Goal: Book appointment/travel/reservation

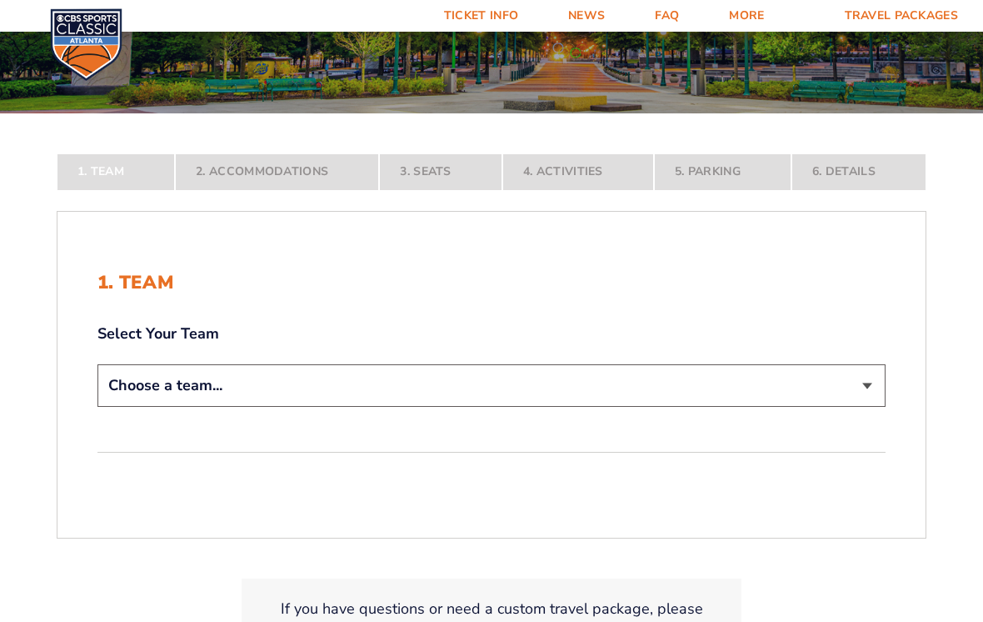
scroll to position [232, 0]
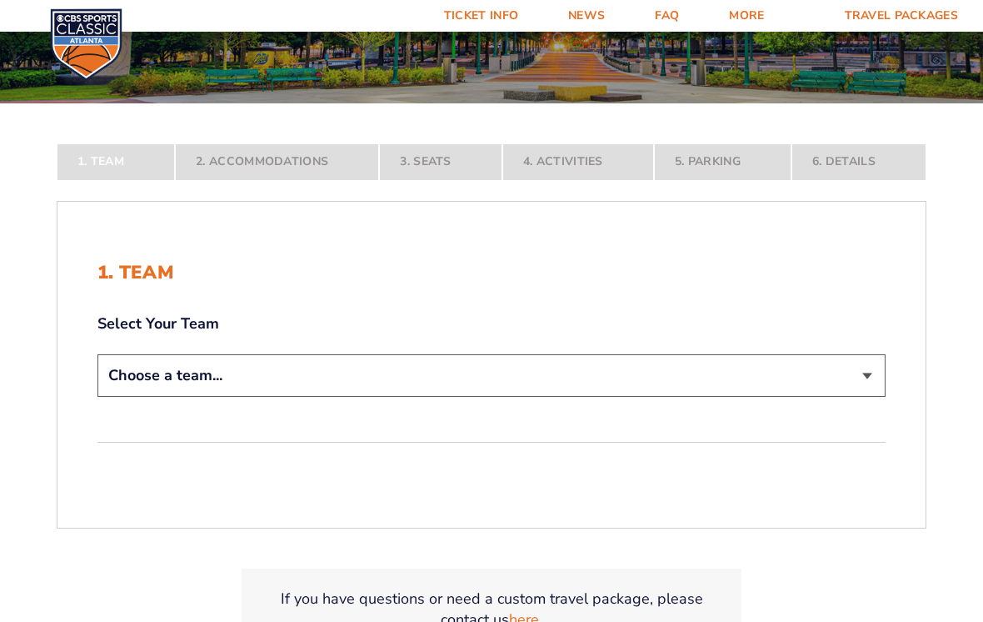
click at [867, 397] on select "Choose a team... [US_STATE] Wildcats [US_STATE] State Buckeyes [US_STATE] Tar H…" at bounding box center [491, 375] width 788 height 42
select select "12956"
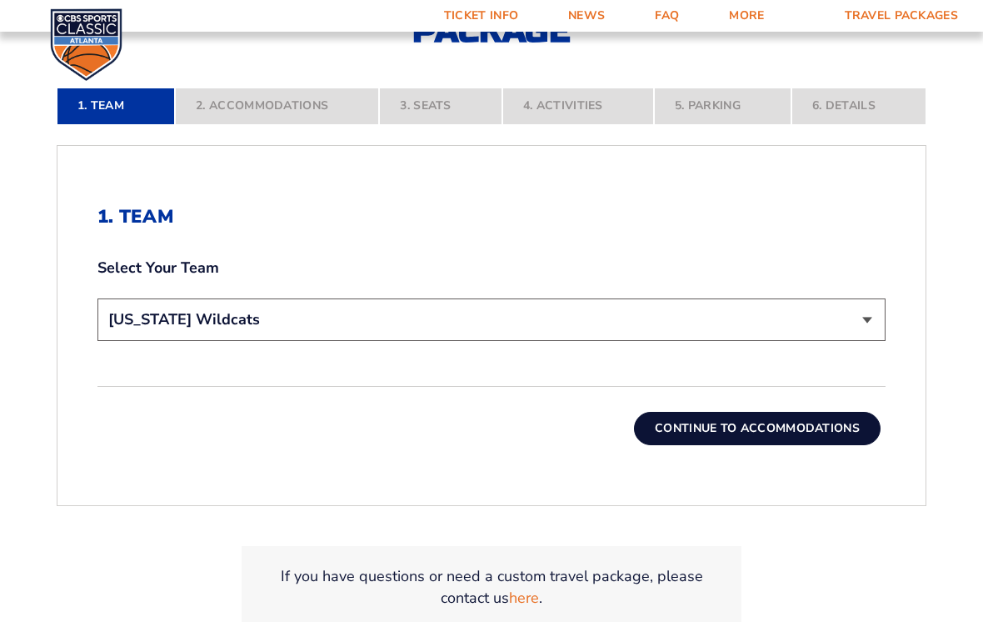
click at [822, 432] on button "Continue To Accommodations" at bounding box center [757, 428] width 247 height 33
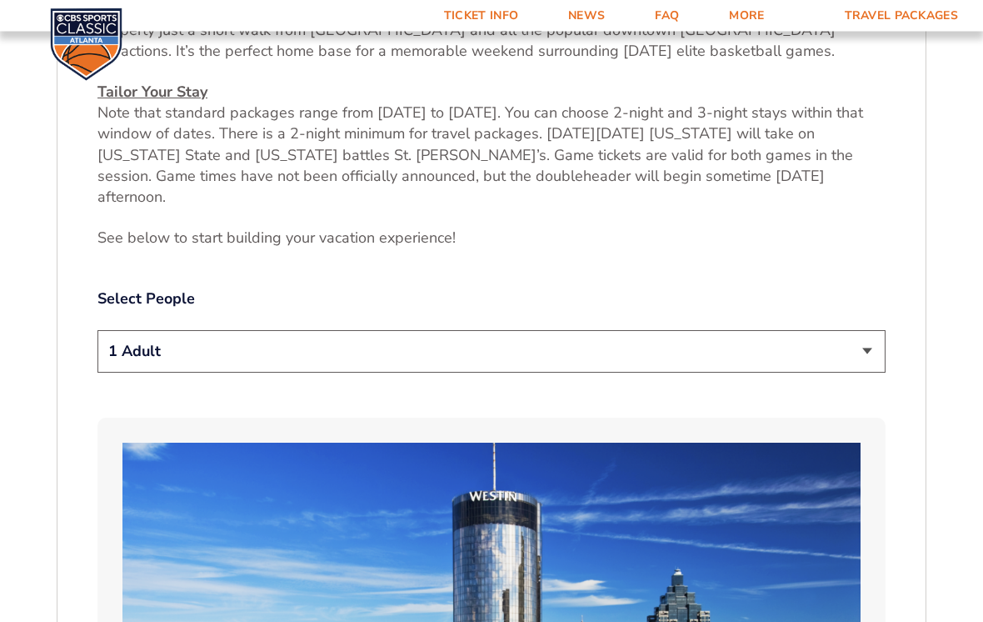
scroll to position [742, 0]
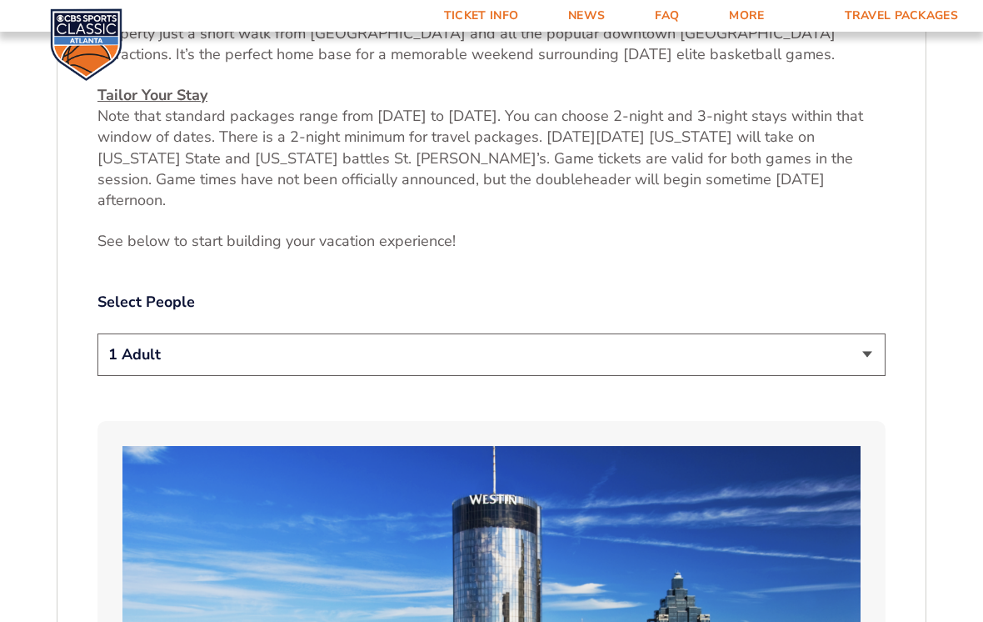
click at [869, 347] on select "1 Adult 2 Adults 3 Adults 4 Adults 2 Adults + 1 Child 2 Adults + 2 Children 2 A…" at bounding box center [491, 354] width 788 height 42
click at [870, 351] on select "1 Adult 2 Adults 3 Adults 4 Adults 2 Adults + 1 Child 2 Adults + 2 Children 2 A…" at bounding box center [491, 354] width 788 height 42
click at [879, 351] on select "1 Adult 2 Adults 3 Adults 4 Adults 2 Adults + 1 Child 2 Adults + 2 Children 2 A…" at bounding box center [491, 354] width 788 height 42
select select "2 Adults + 1 Child"
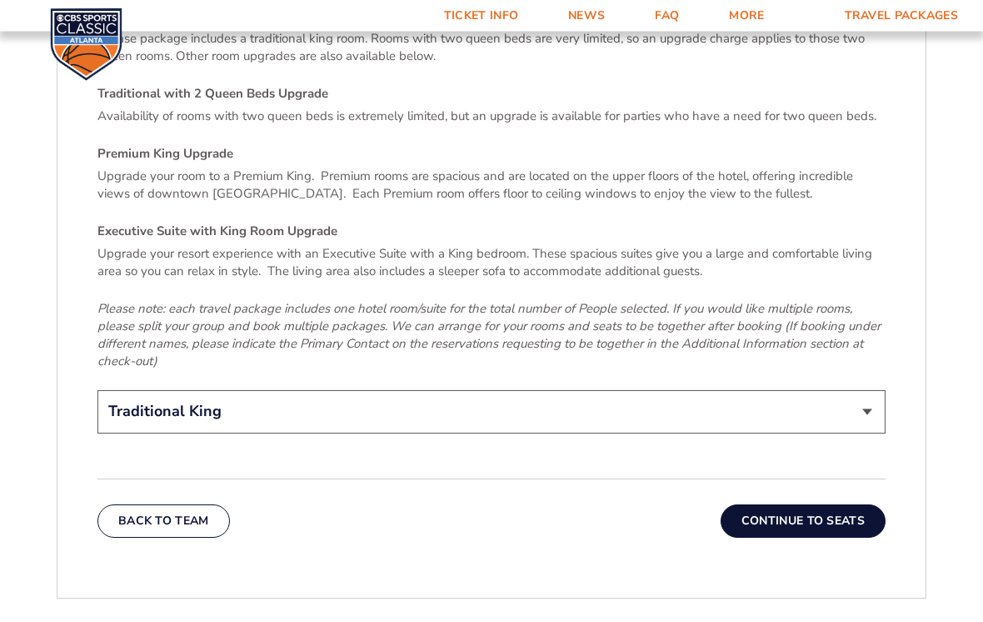
click at [876, 391] on select "Traditional King Traditional with 2 Queen Beds Upgrade (+$45 per night) Premium…" at bounding box center [491, 412] width 788 height 42
select select "Traditional with 2 Queen Beds Upgrade"
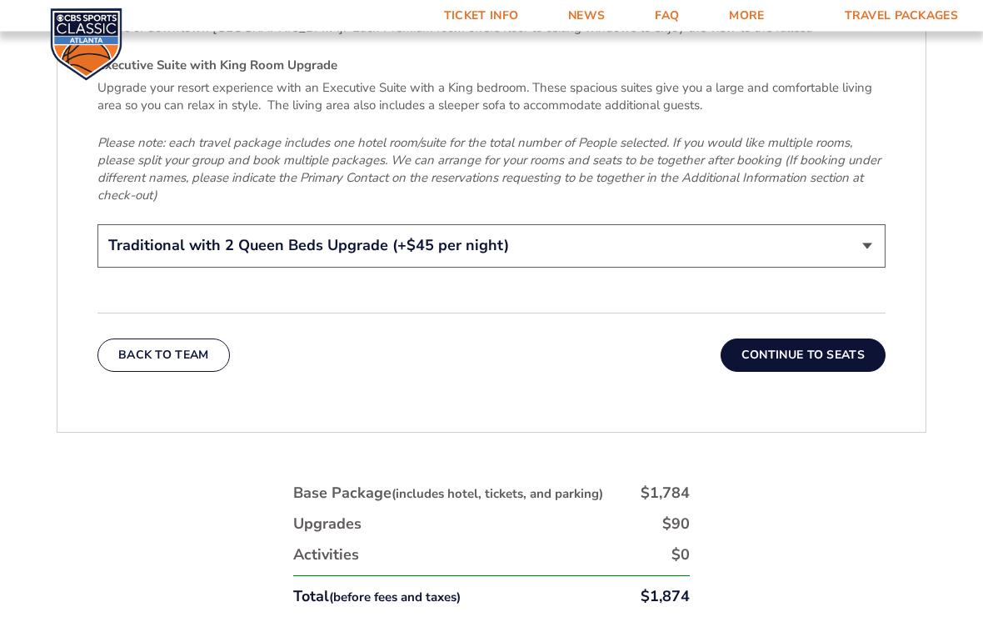
scroll to position [2679, 0]
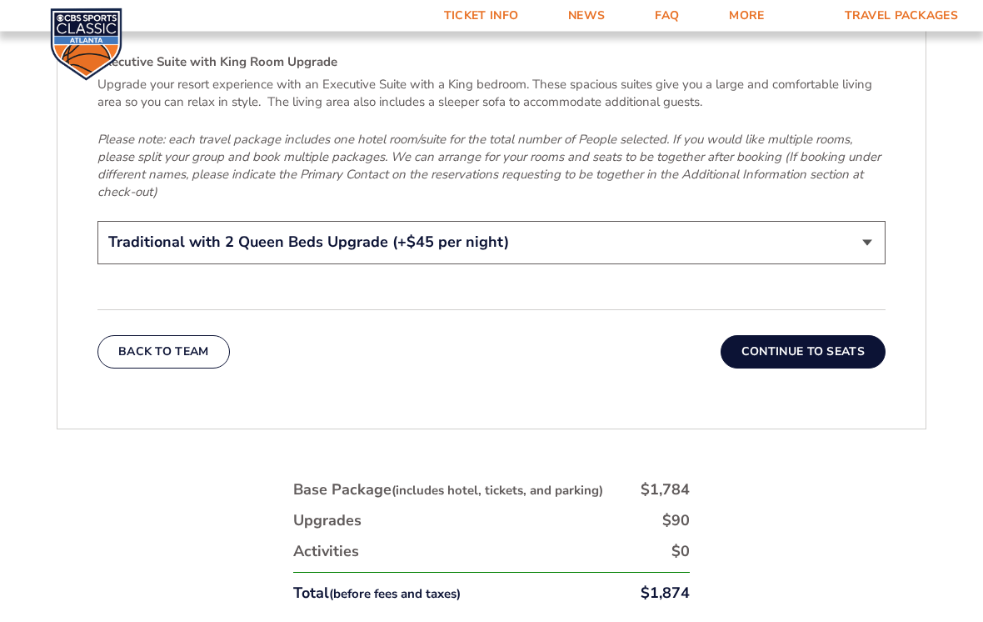
click at [850, 336] on button "Continue To Seats" at bounding box center [803, 352] width 165 height 33
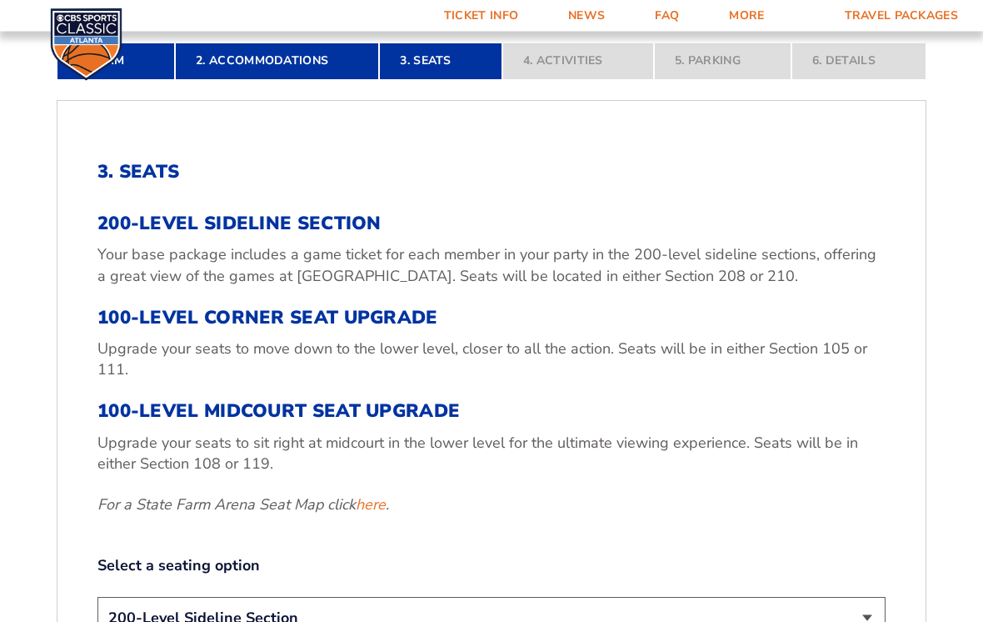
scroll to position [437, 0]
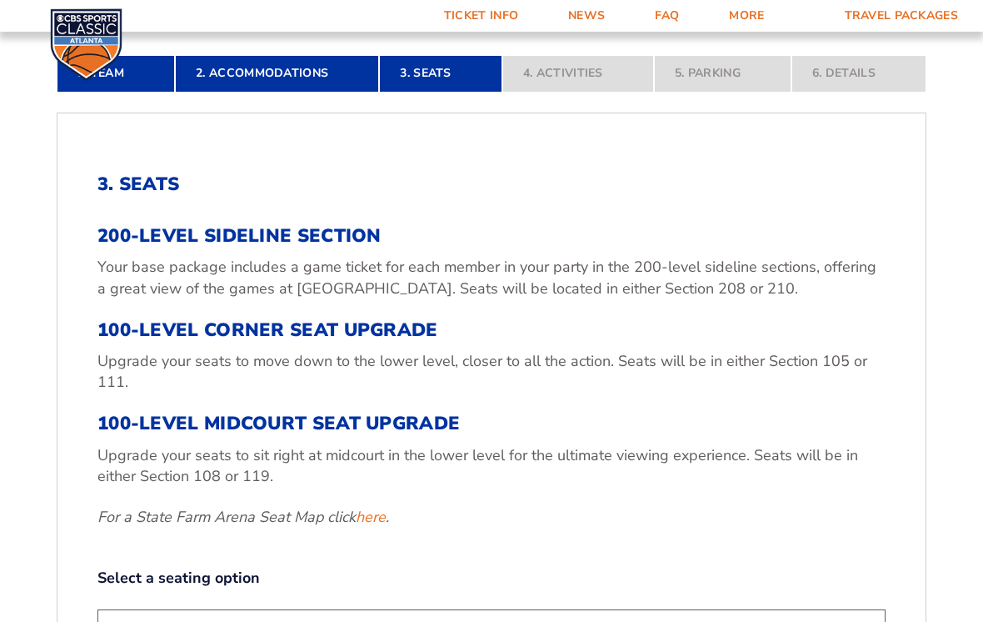
click at [291, 341] on h3 "100-Level Corner Seat Upgrade" at bounding box center [491, 330] width 788 height 22
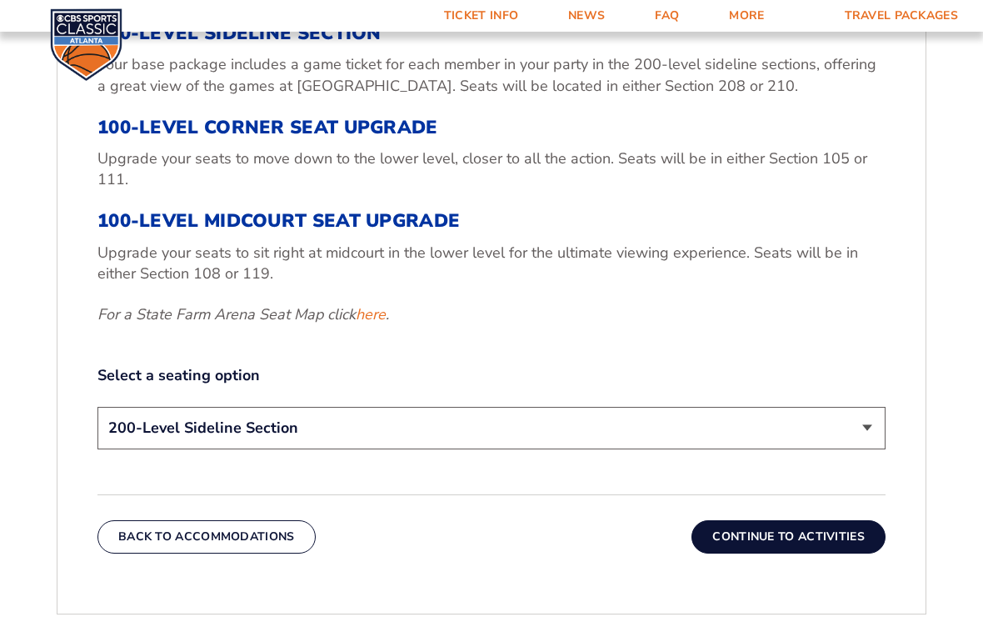
scroll to position [671, 0]
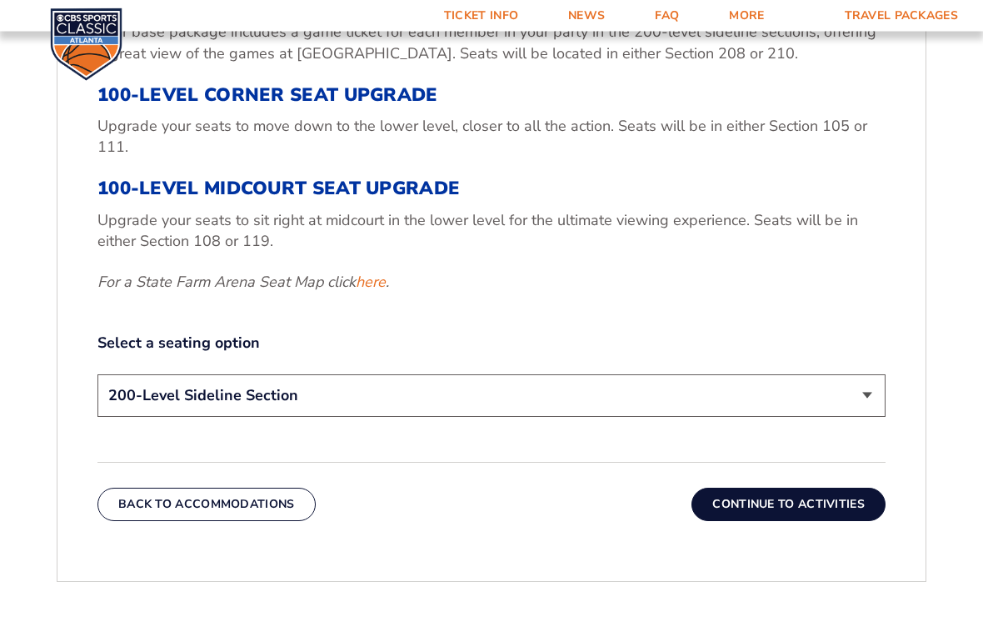
click at [870, 411] on select "200-Level Sideline Section 100-Level Corner Seat Upgrade (+$120 per person) 100…" at bounding box center [491, 396] width 788 height 42
select select "100-Level Corner Seat Upgrade"
click at [847, 517] on button "Continue To Activities" at bounding box center [789, 503] width 194 height 33
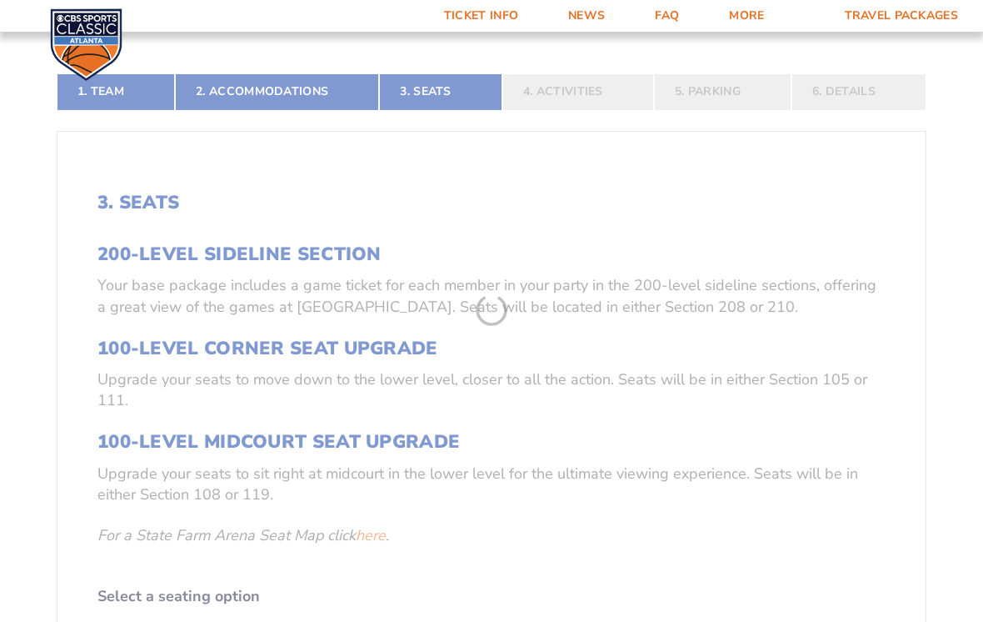
scroll to position [306, 0]
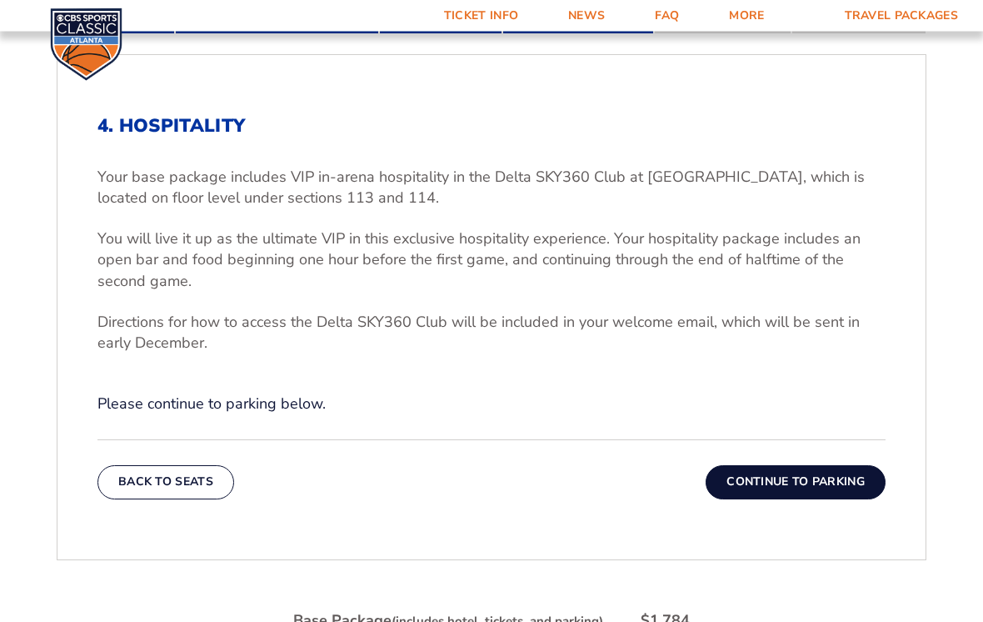
click at [842, 497] on button "Continue To Parking" at bounding box center [796, 482] width 180 height 33
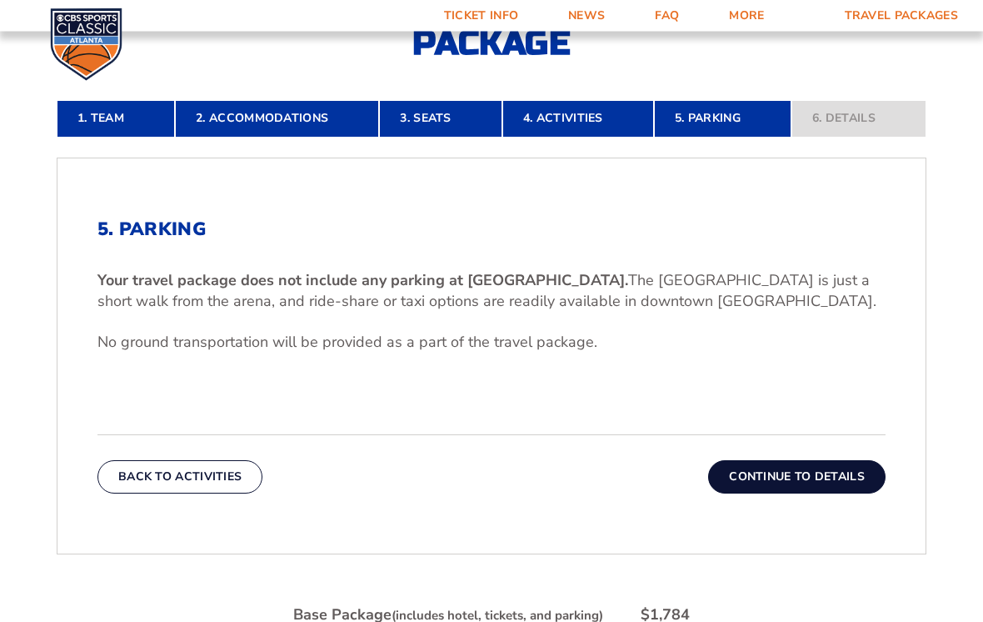
scroll to position [388, 0]
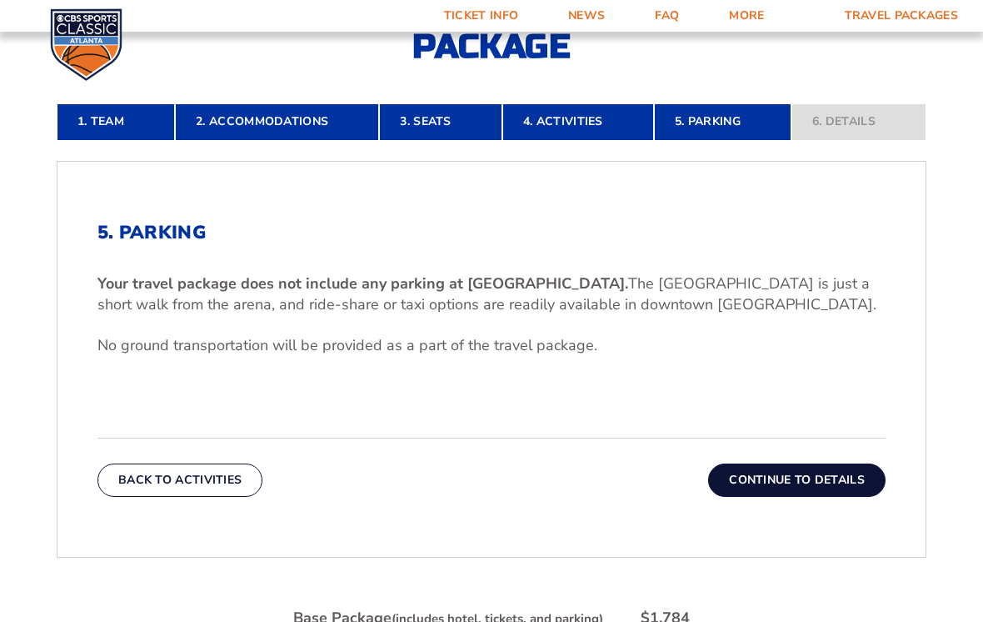
click at [846, 491] on button "Continue To Details" at bounding box center [796, 479] width 177 height 33
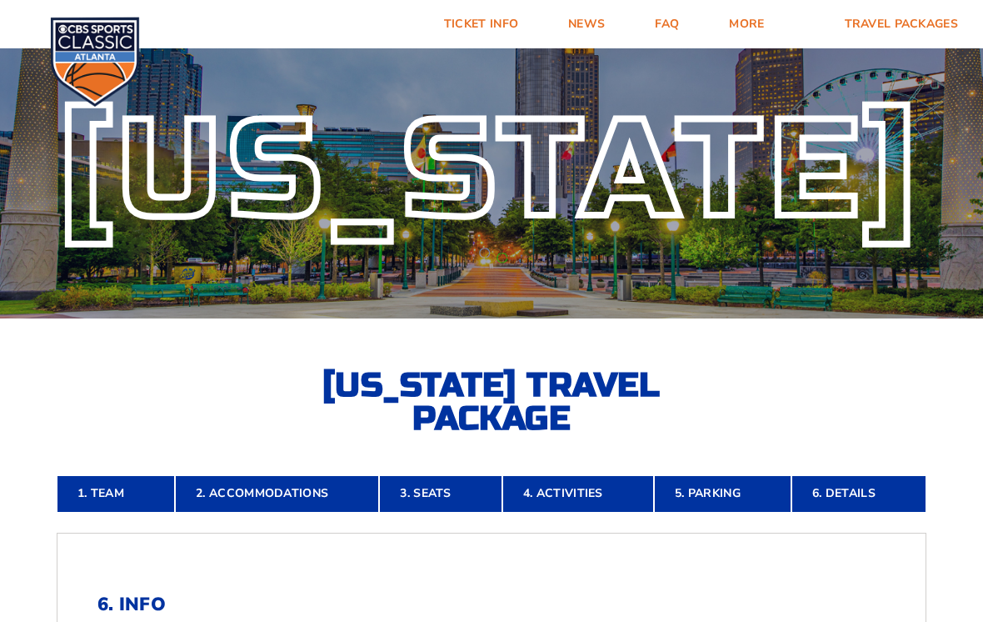
scroll to position [0, 0]
